Goal: Task Accomplishment & Management: Use online tool/utility

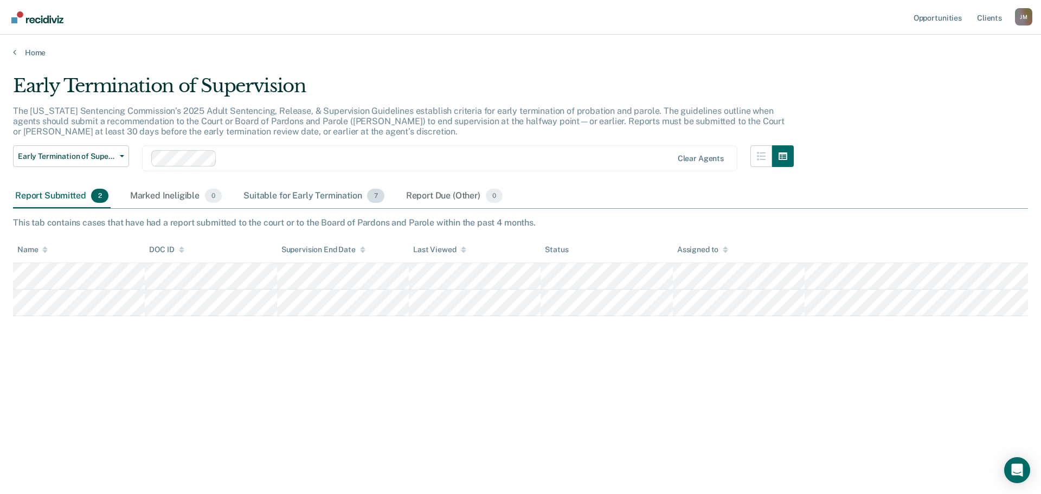
click at [323, 195] on div "Suitable for Early Termination 7" at bounding box center [313, 196] width 145 height 24
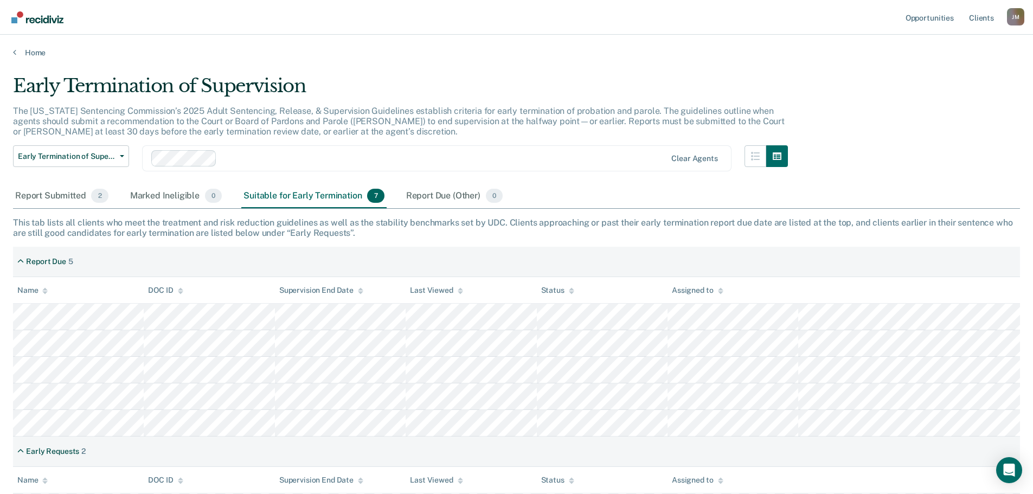
scroll to position [53, 0]
